Goal: Task Accomplishment & Management: Manage account settings

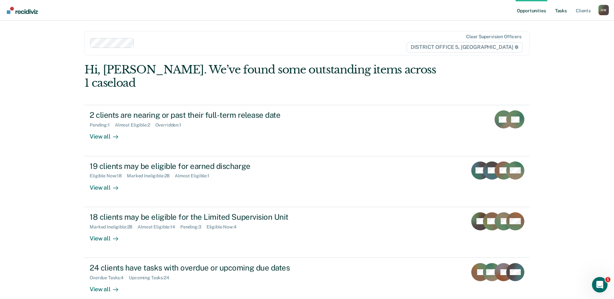
click at [562, 11] on link "Tasks" at bounding box center [561, 10] width 14 height 21
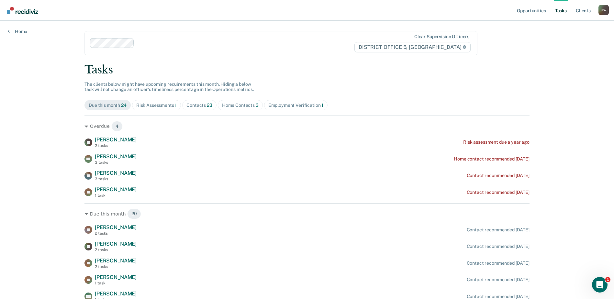
click at [200, 106] on div "Contacts 23" at bounding box center [199, 106] width 26 height 6
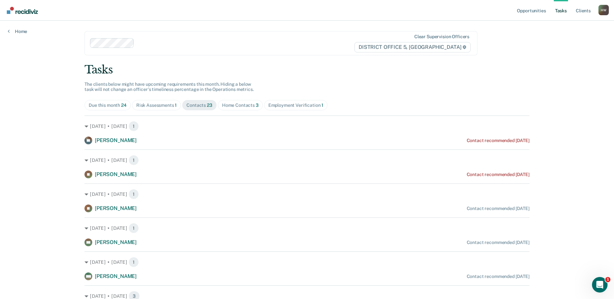
click at [232, 106] on div "Home Contacts 3" at bounding box center [240, 106] width 37 height 6
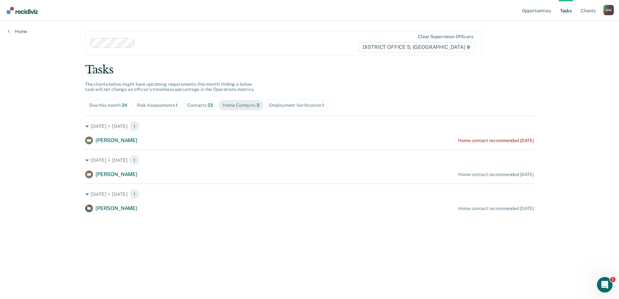
click at [206, 107] on div "Contacts 23" at bounding box center [200, 106] width 26 height 6
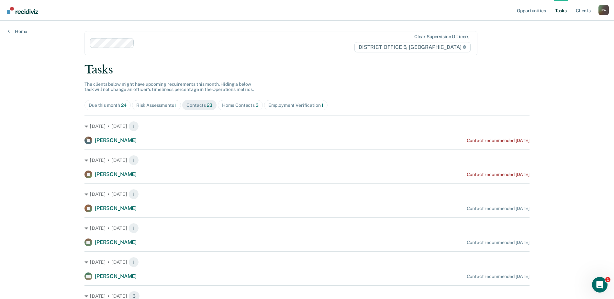
click at [111, 105] on div "Due this month 24" at bounding box center [108, 106] width 38 height 6
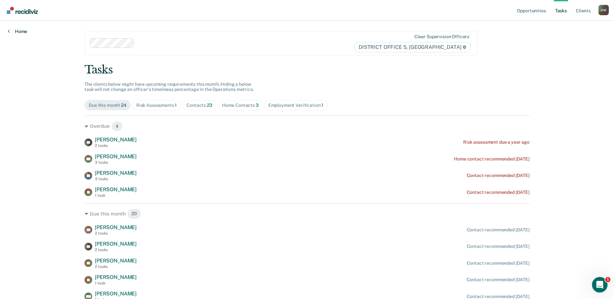
click at [16, 32] on link "Home" at bounding box center [17, 31] width 19 height 6
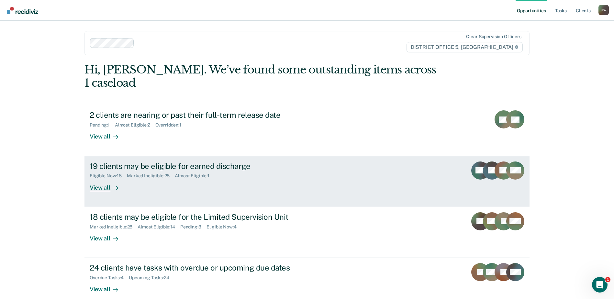
click at [103, 179] on div "View all" at bounding box center [108, 185] width 36 height 13
